Goal: Navigation & Orientation: Find specific page/section

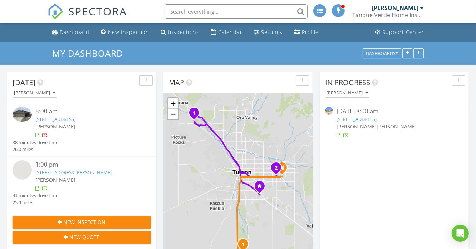
click at [71, 30] on div "Dashboard" at bounding box center [75, 32] width 30 height 7
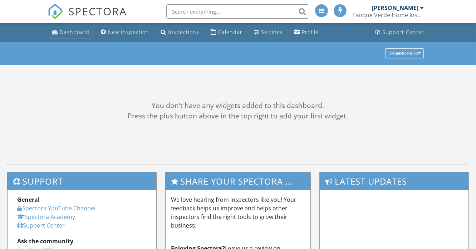
click at [72, 33] on div "Dashboard" at bounding box center [75, 32] width 30 height 7
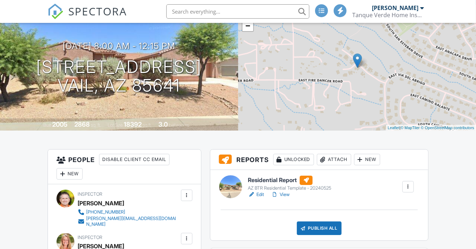
scroll to position [72, 0]
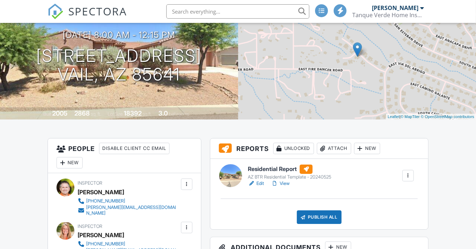
click at [259, 183] on link "Edit" at bounding box center [256, 183] width 16 height 7
